Goal: Information Seeking & Learning: Find specific fact

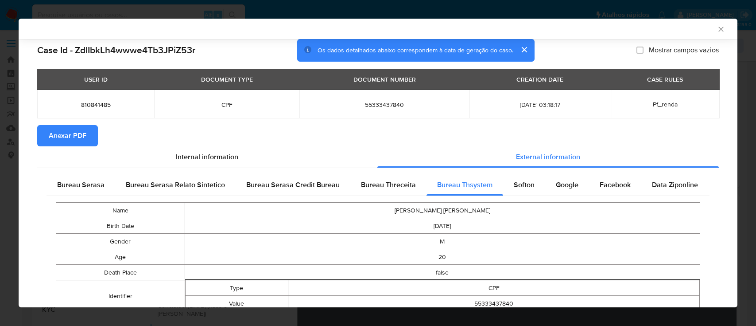
select select "10"
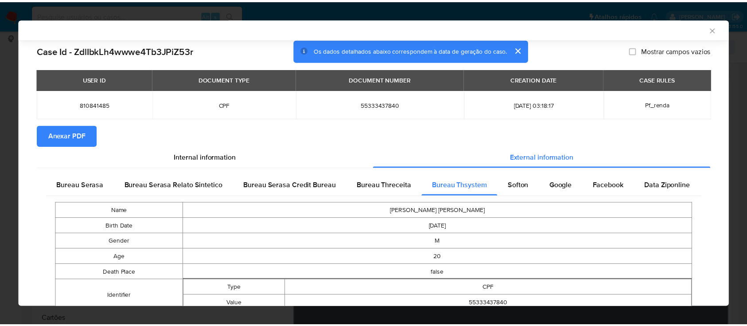
scroll to position [113, 0]
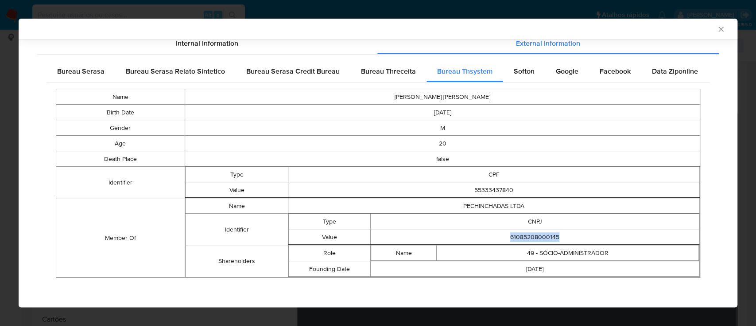
click at [717, 31] on icon "Fechar a janela" at bounding box center [721, 29] width 9 height 9
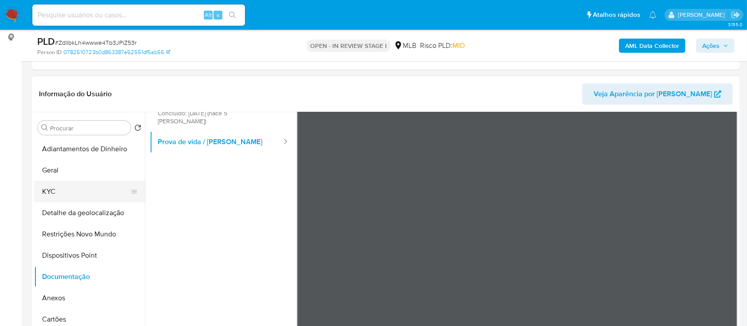
click at [62, 185] on button "KYC" at bounding box center [86, 191] width 104 height 21
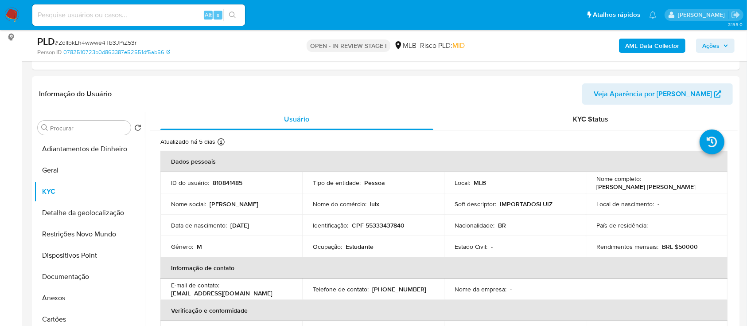
scroll to position [0, 0]
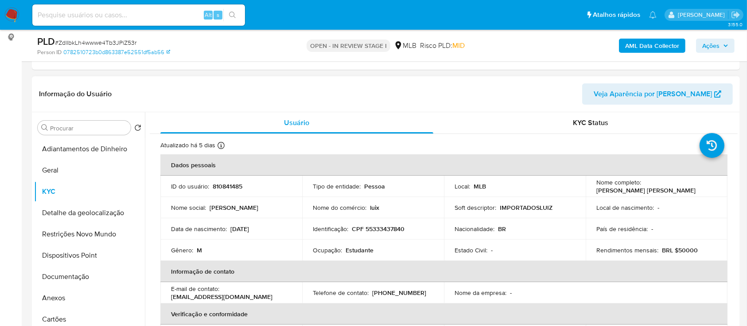
drag, startPoint x: 271, startPoint y: 233, endPoint x: 231, endPoint y: 229, distance: 40.1
click at [232, 229] on td "Data de nascimento : 29/04/2005" at bounding box center [231, 228] width 142 height 21
copy p "29/04/2005"
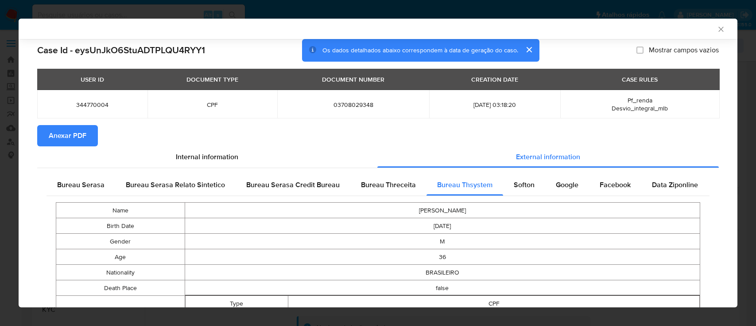
select select "10"
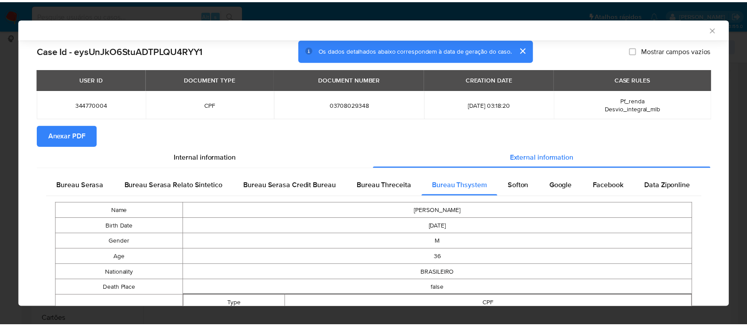
scroll to position [437, 0]
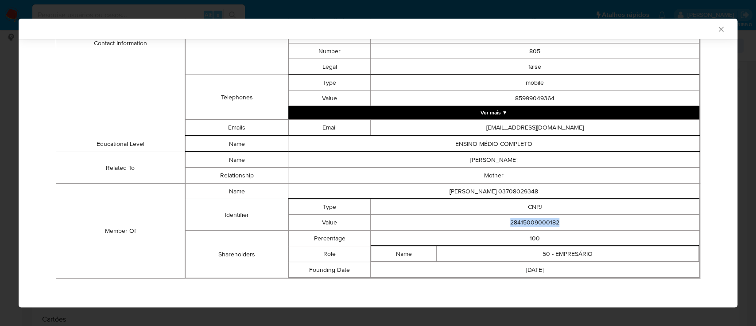
click at [717, 31] on icon "Fechar a janela" at bounding box center [721, 29] width 9 height 9
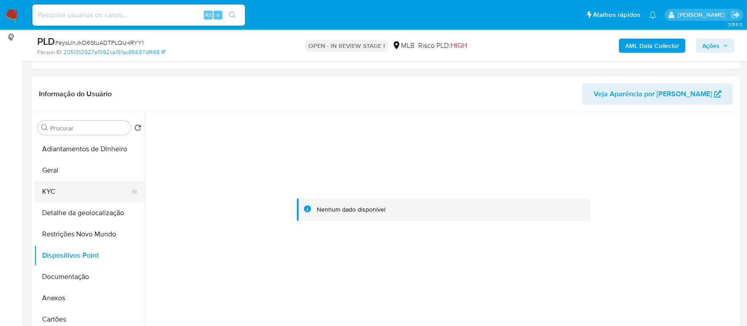
click at [43, 194] on button "KYC" at bounding box center [86, 191] width 104 height 21
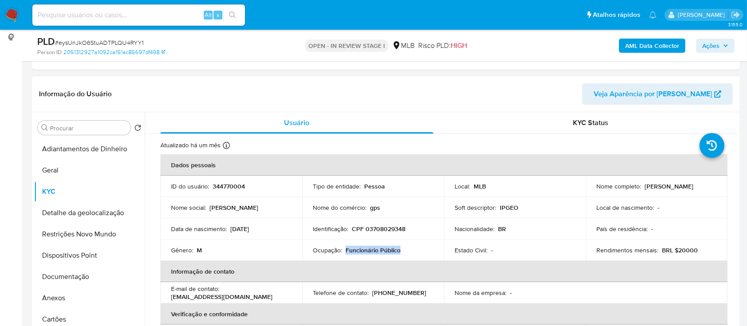
drag, startPoint x: 402, startPoint y: 251, endPoint x: 346, endPoint y: 253, distance: 56.3
click at [346, 253] on div "Ocupação : Funcionário Público" at bounding box center [373, 250] width 121 height 8
copy p "Funcionário Público"
